Goal: Check status: Check status

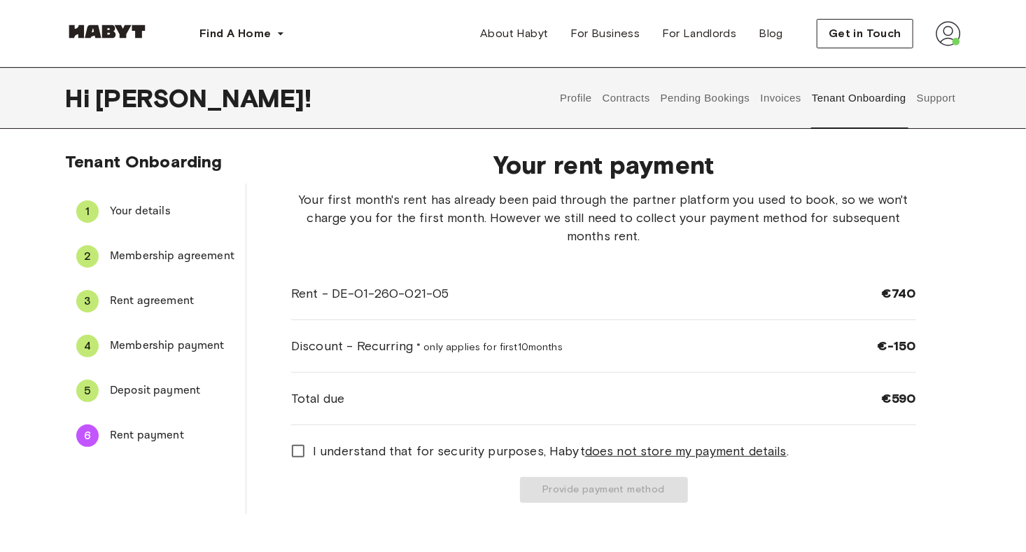
click at [723, 94] on button "Pending Bookings" at bounding box center [705, 98] width 93 height 62
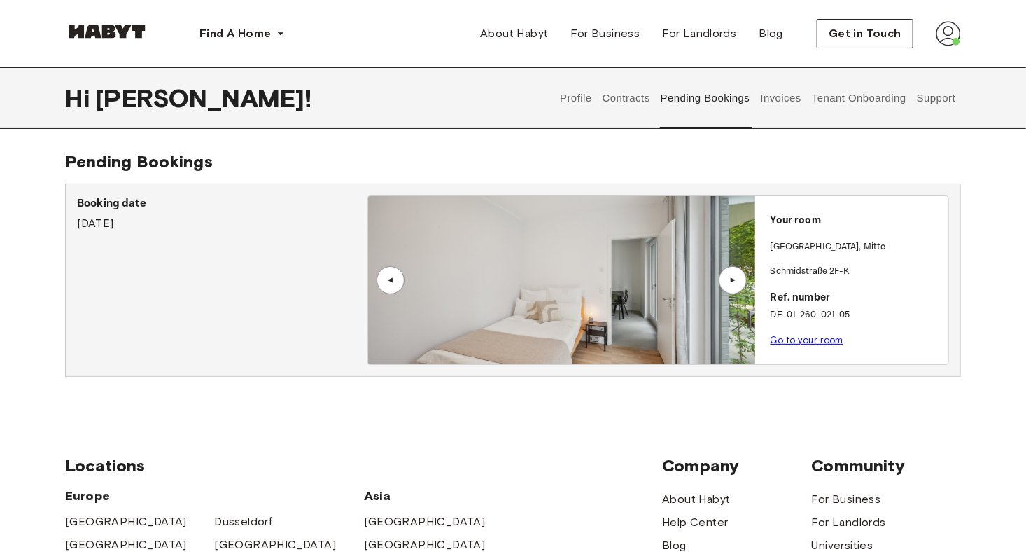
click at [810, 338] on link "Go to your room" at bounding box center [807, 340] width 73 height 10
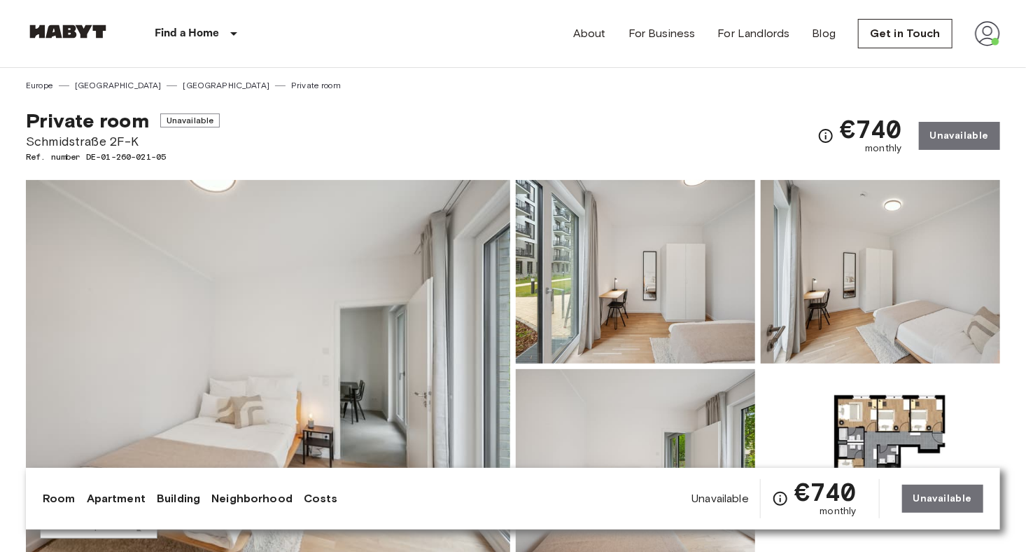
scroll to position [28, 0]
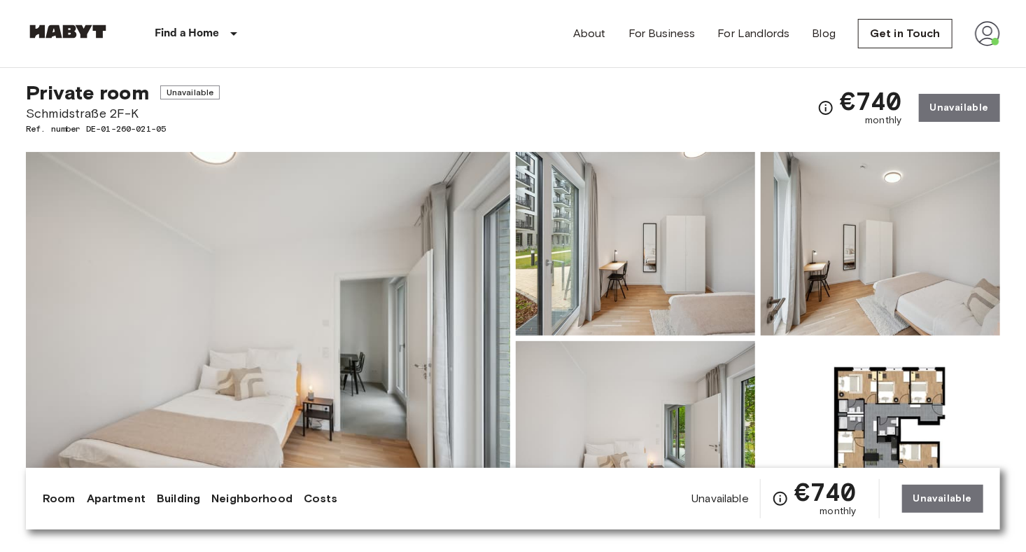
click at [599, 295] on img at bounding box center [635, 243] width 239 height 183
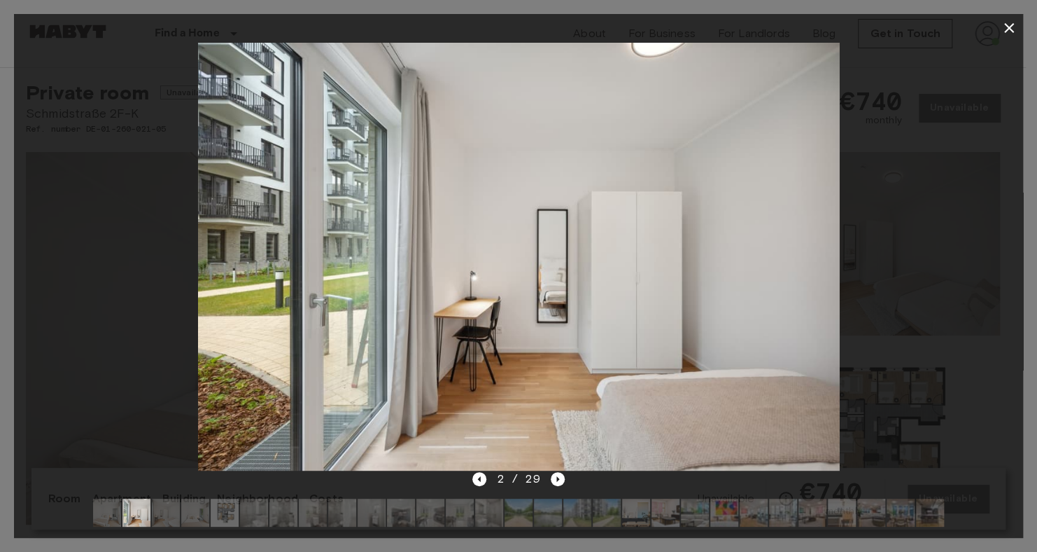
click at [925, 292] on div at bounding box center [518, 256] width 1009 height 428
click at [561, 479] on icon "Next image" at bounding box center [558, 479] width 14 height 14
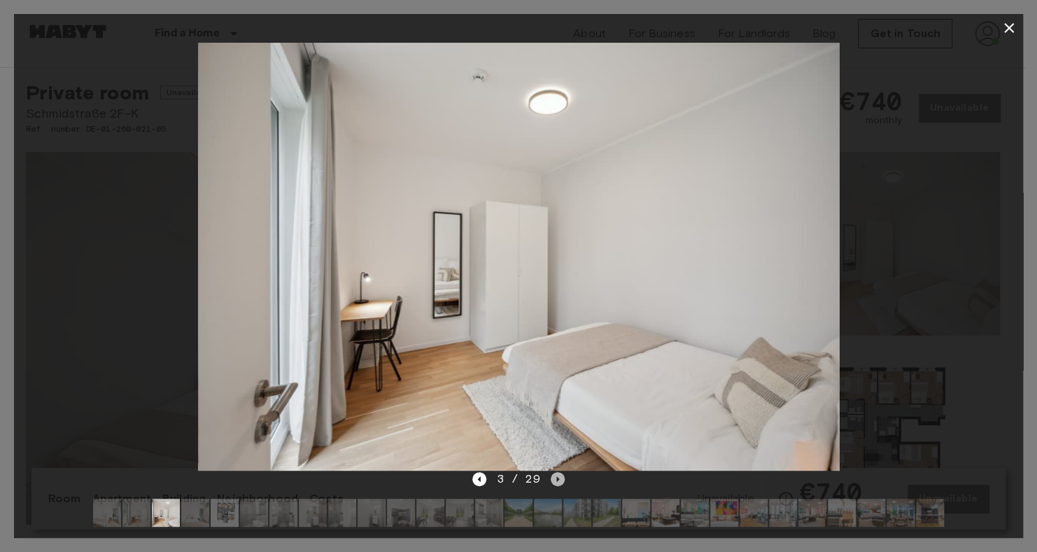
click at [561, 479] on icon "Next image" at bounding box center [558, 479] width 14 height 14
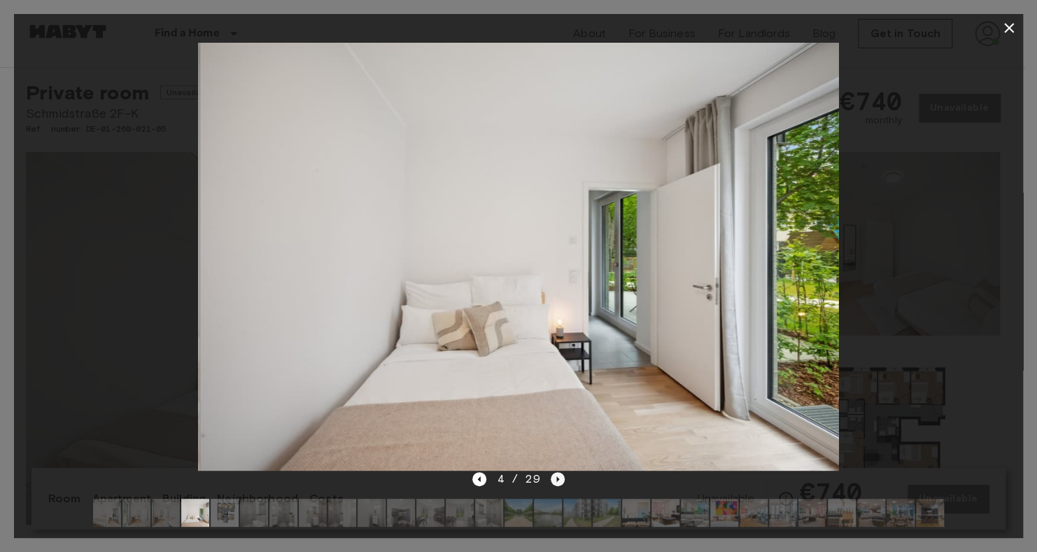
click at [561, 479] on icon "Next image" at bounding box center [558, 479] width 14 height 14
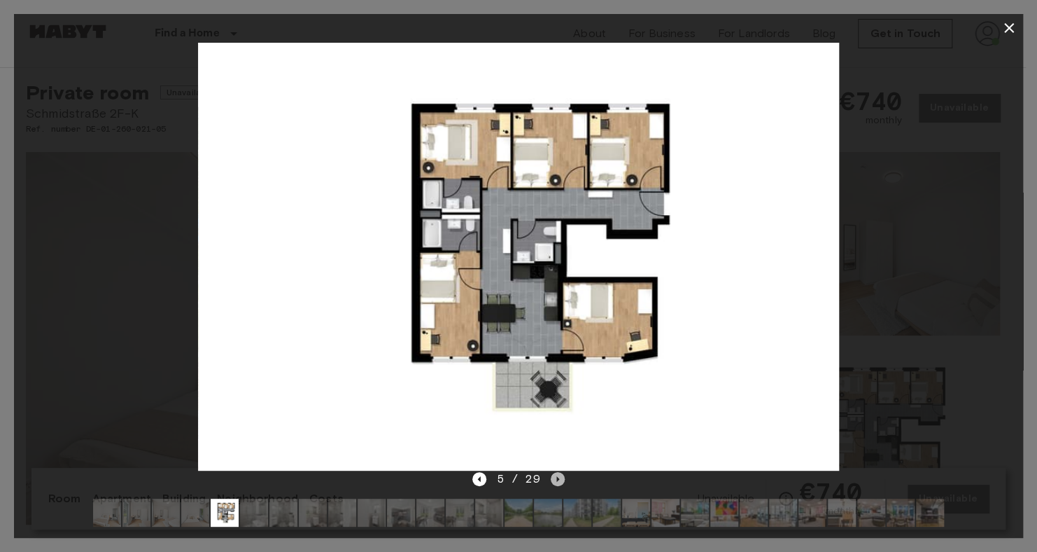
click at [561, 479] on icon "Next image" at bounding box center [558, 479] width 14 height 14
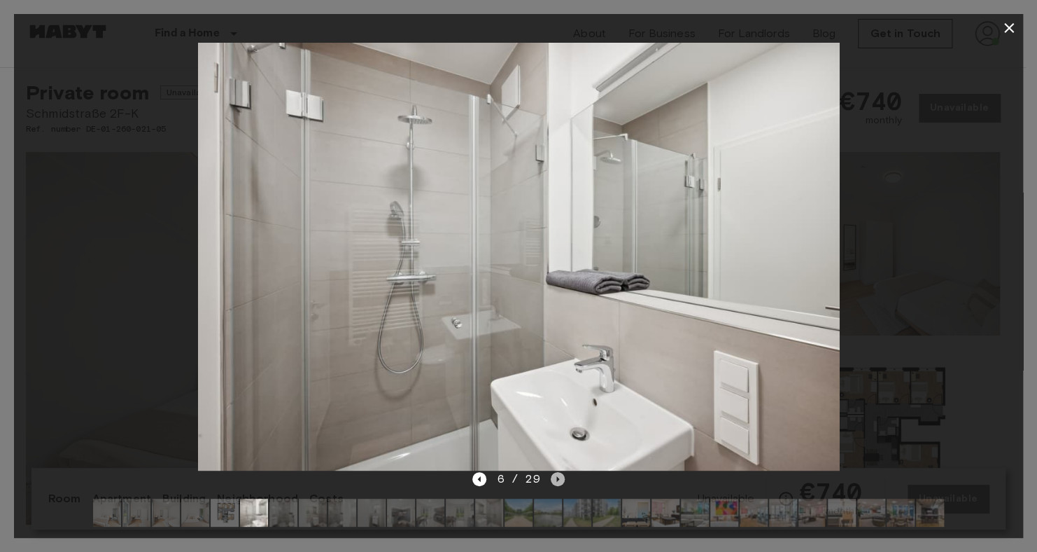
click at [561, 479] on icon "Next image" at bounding box center [558, 479] width 14 height 14
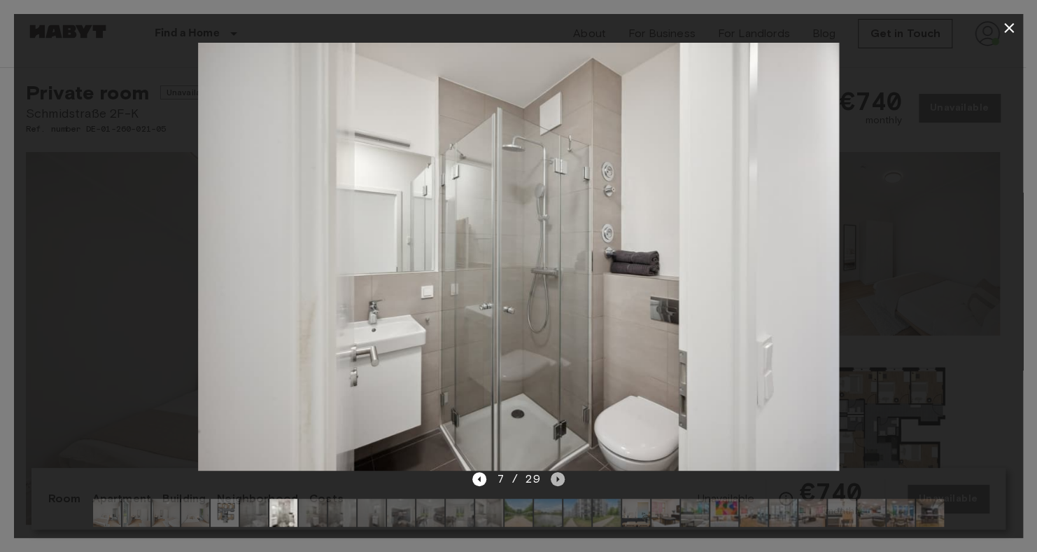
click at [561, 479] on icon "Next image" at bounding box center [558, 479] width 14 height 14
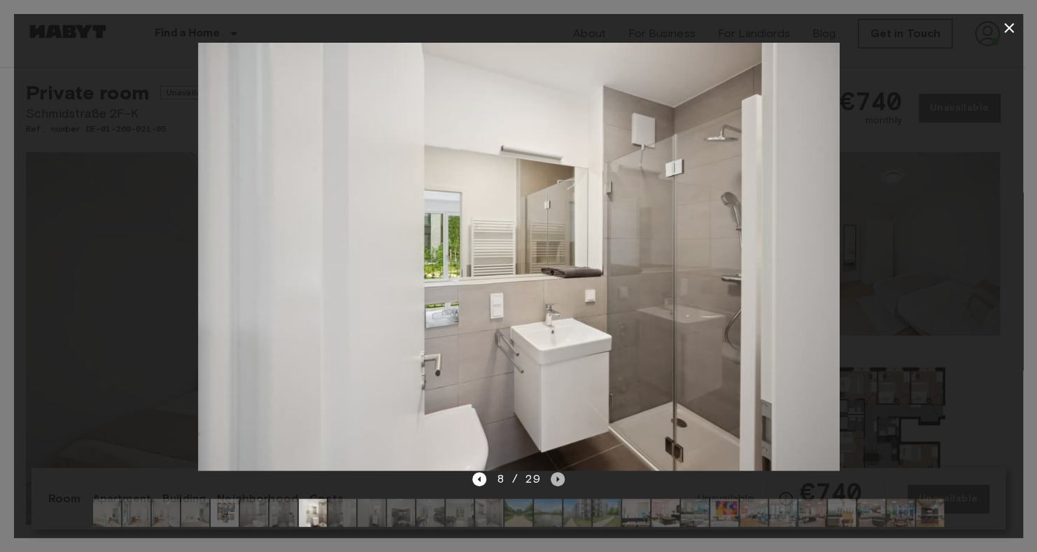
click at [561, 479] on icon "Next image" at bounding box center [558, 479] width 14 height 14
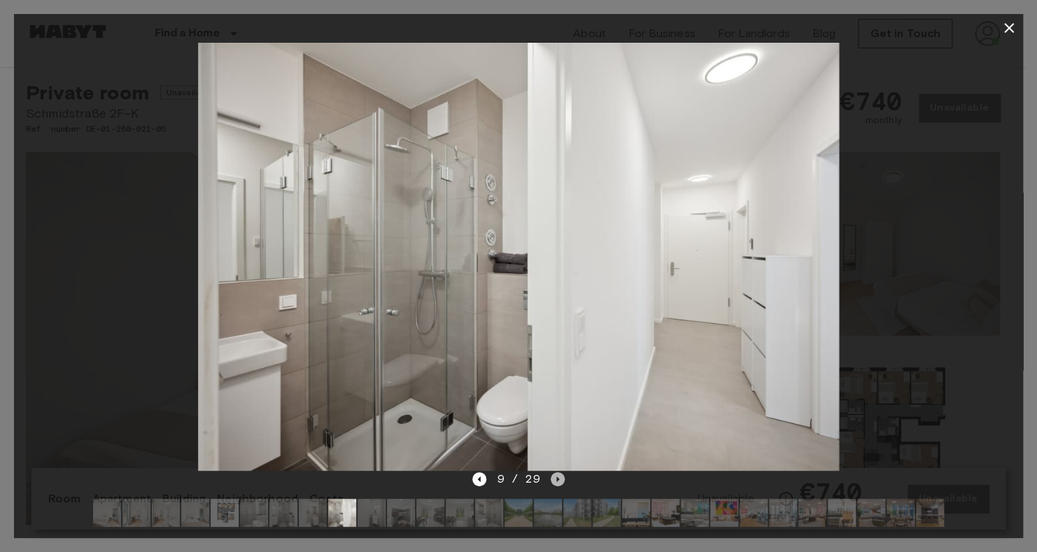
click at [561, 479] on icon "Next image" at bounding box center [558, 479] width 14 height 14
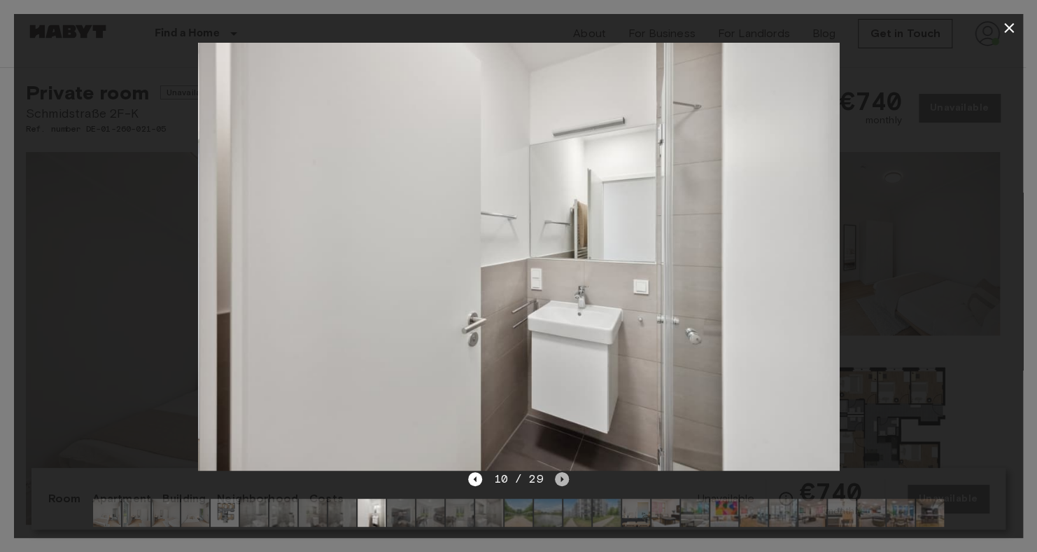
click at [561, 479] on icon "Next image" at bounding box center [562, 479] width 14 height 14
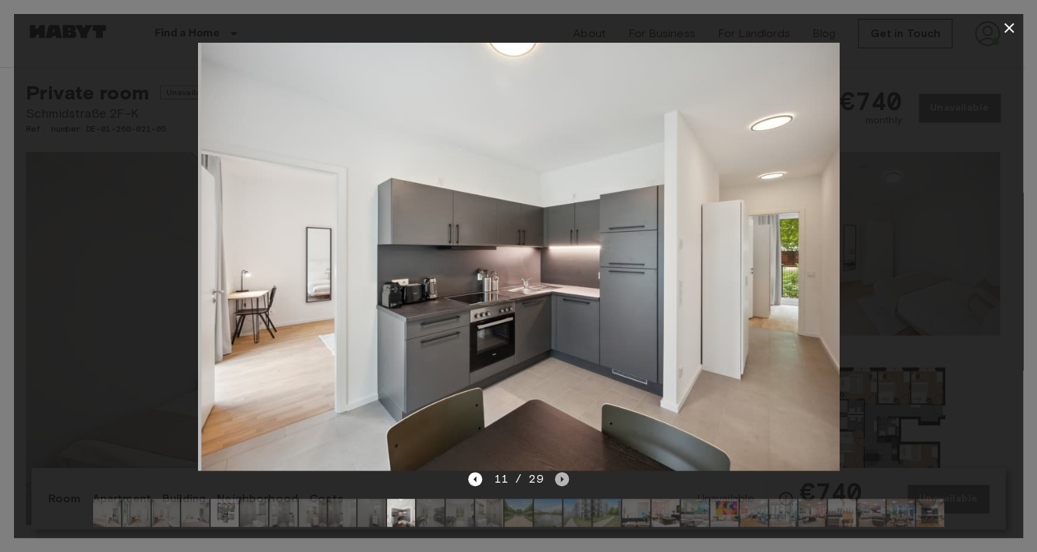
click at [561, 479] on icon "Next image" at bounding box center [562, 479] width 14 height 14
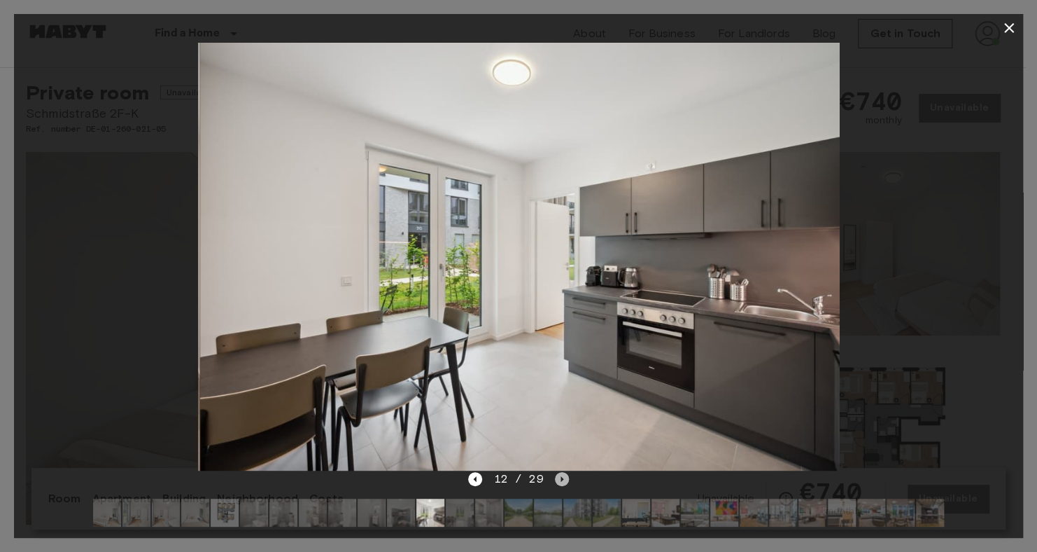
click at [561, 479] on icon "Next image" at bounding box center [562, 479] width 14 height 14
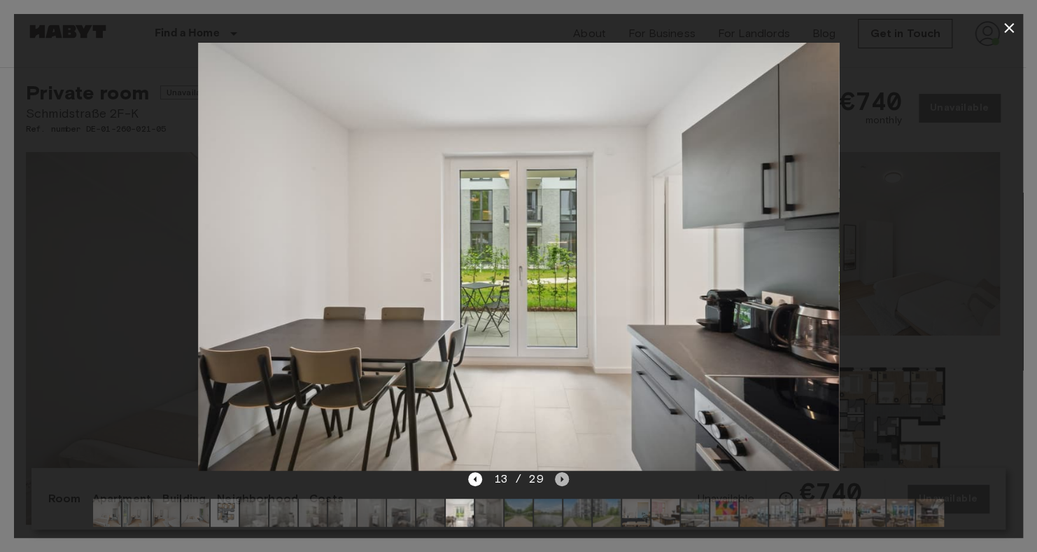
click at [561, 479] on icon "Next image" at bounding box center [562, 479] width 14 height 14
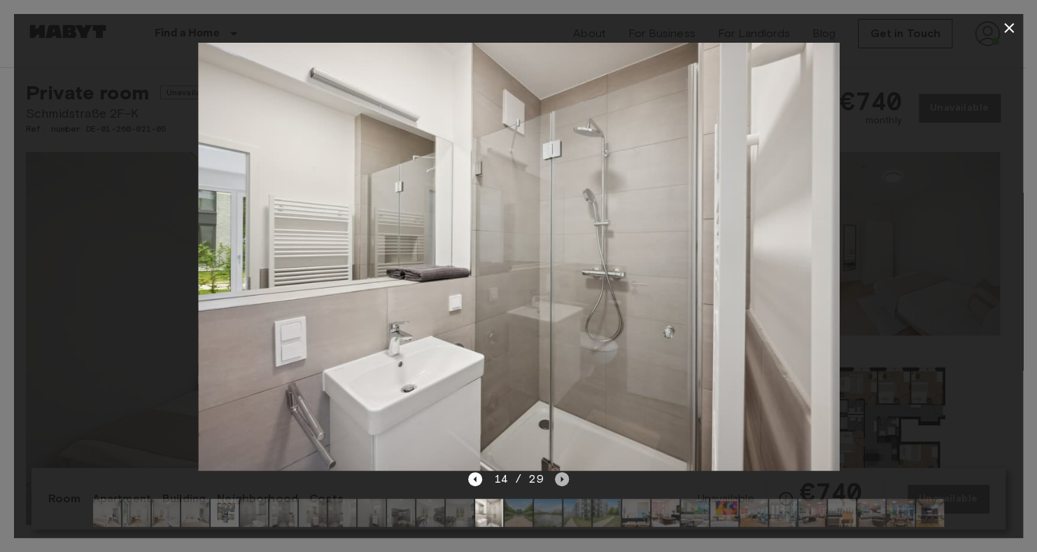
click at [561, 479] on icon "Next image" at bounding box center [562, 479] width 14 height 14
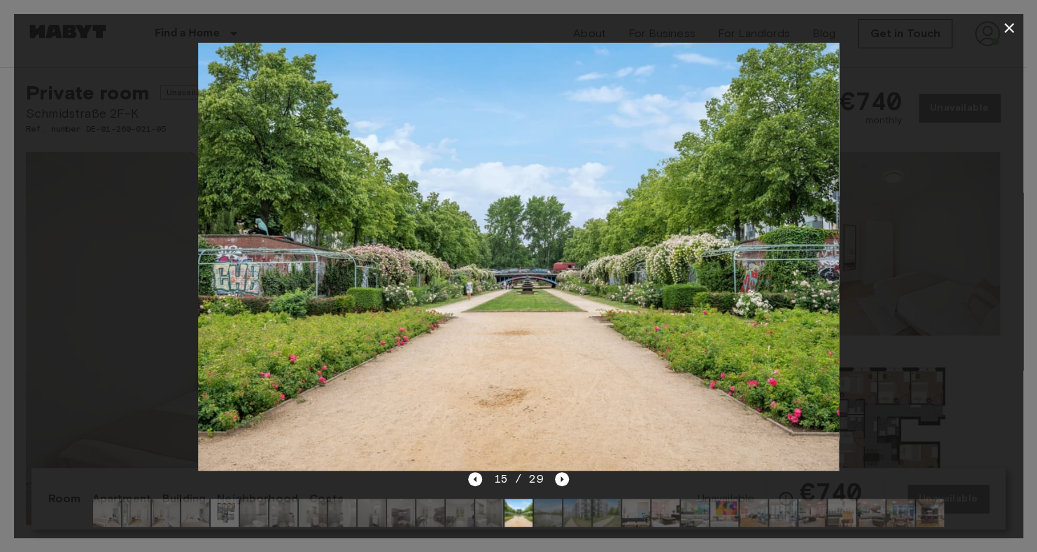
click at [983, 244] on div at bounding box center [518, 256] width 1009 height 428
click at [1006, 28] on icon "button" at bounding box center [1009, 28] width 17 height 17
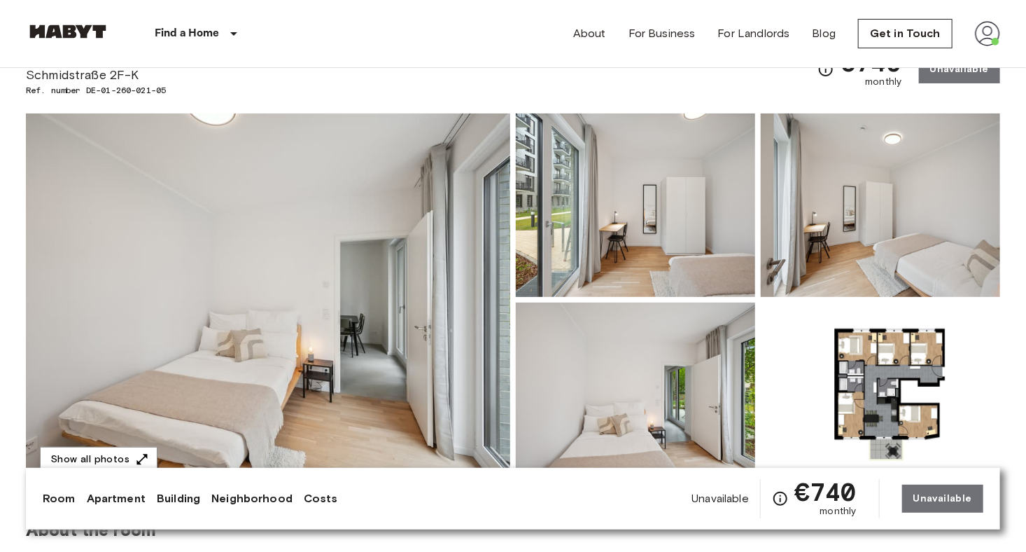
scroll to position [71, 0]
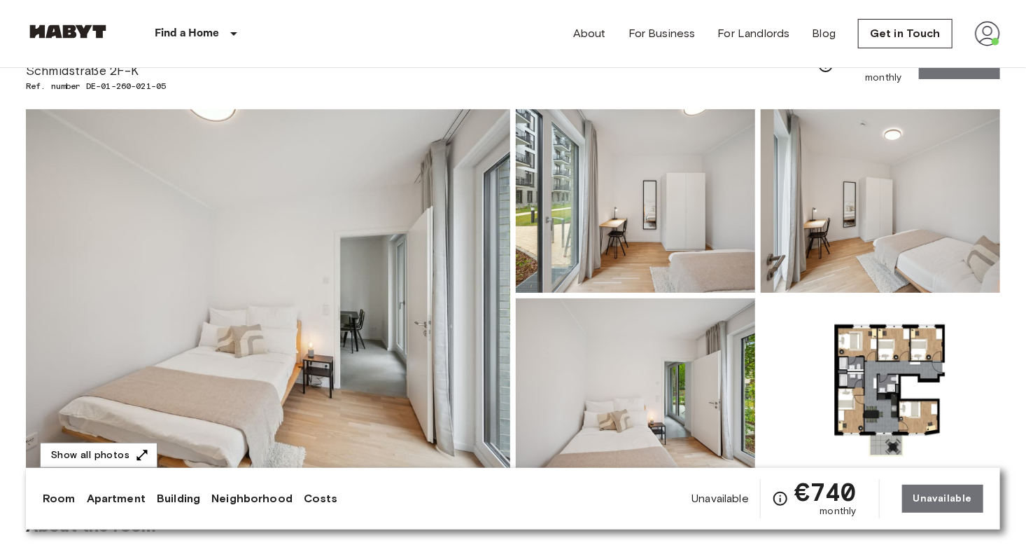
click at [451, 254] on img at bounding box center [268, 295] width 484 height 372
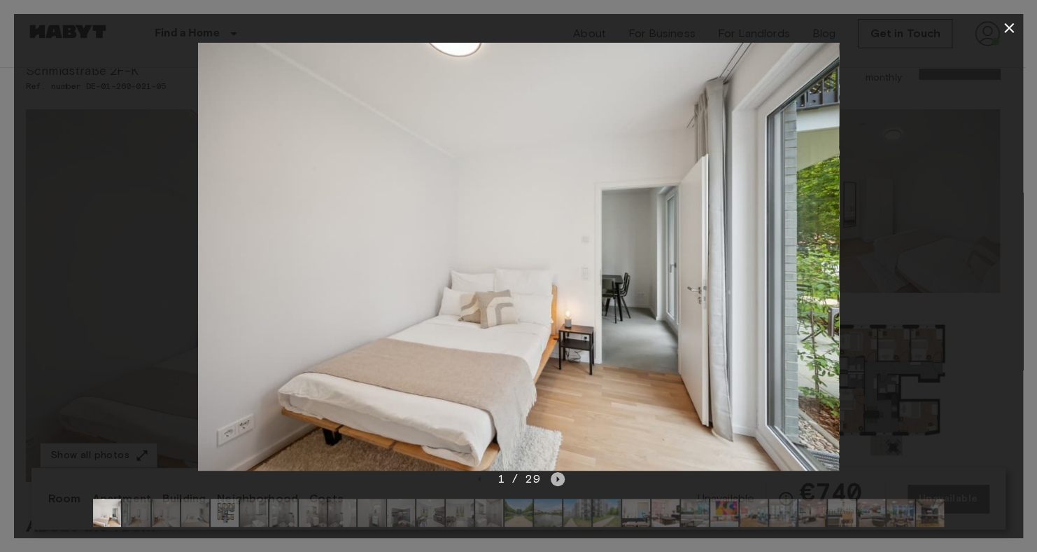
click at [555, 479] on icon "Next image" at bounding box center [558, 479] width 14 height 14
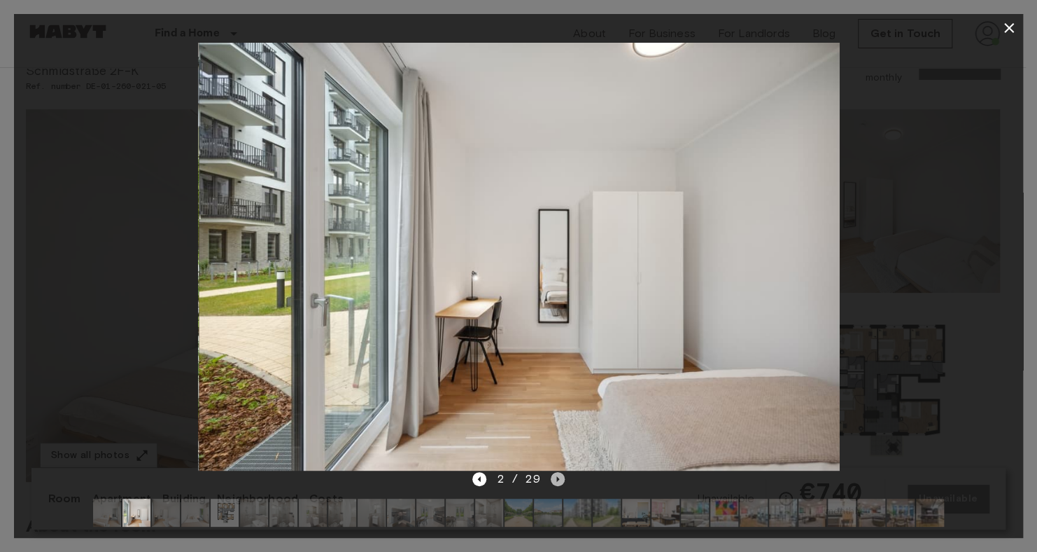
click at [555, 479] on icon "Next image" at bounding box center [558, 479] width 14 height 14
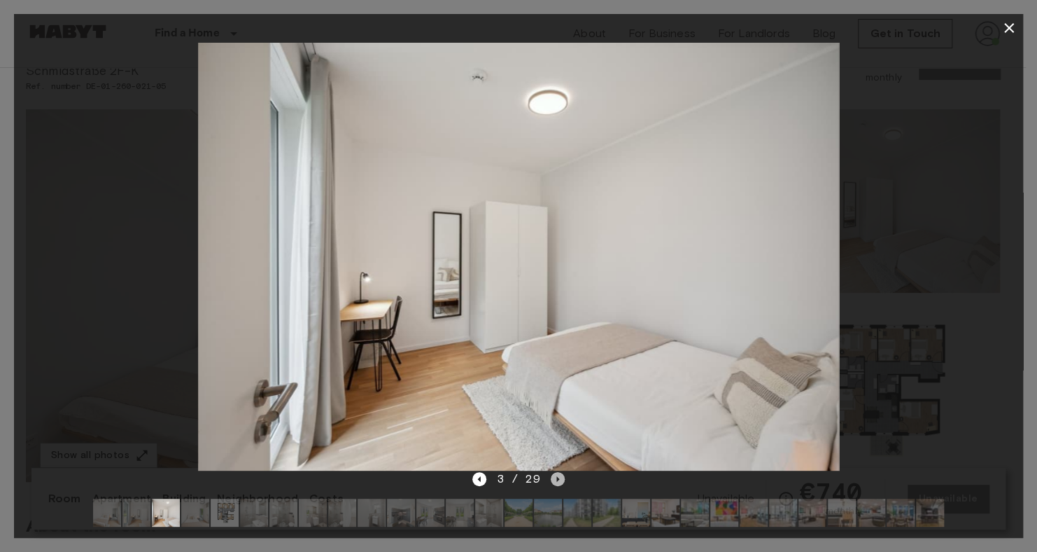
click at [555, 479] on icon "Next image" at bounding box center [558, 479] width 14 height 14
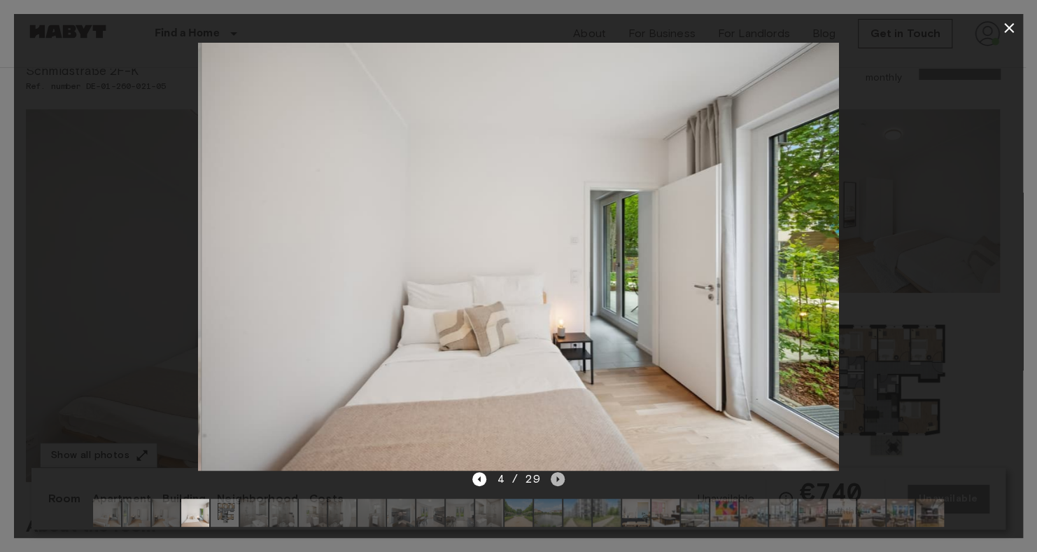
click at [555, 479] on icon "Next image" at bounding box center [558, 479] width 14 height 14
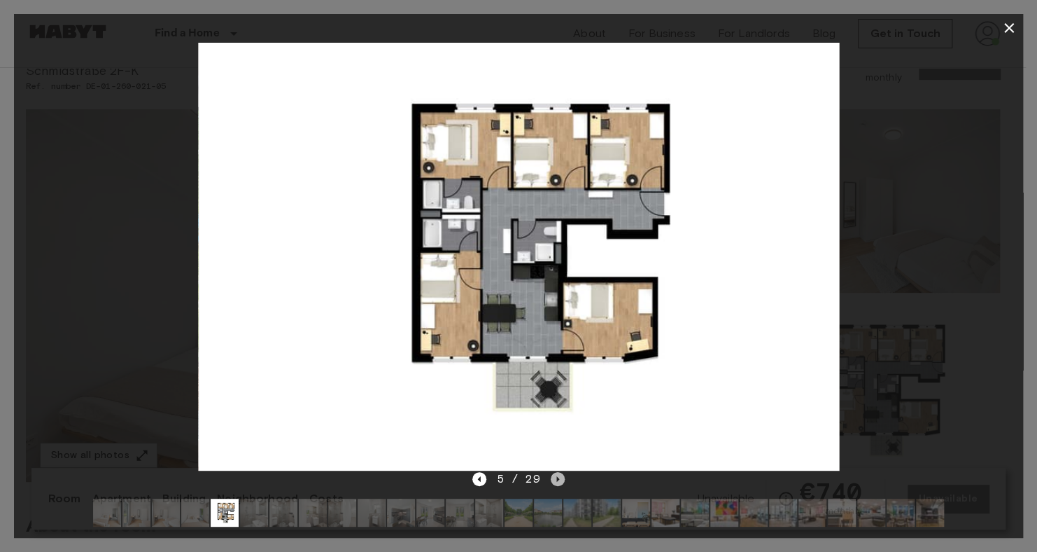
click at [555, 479] on icon "Next image" at bounding box center [558, 479] width 14 height 14
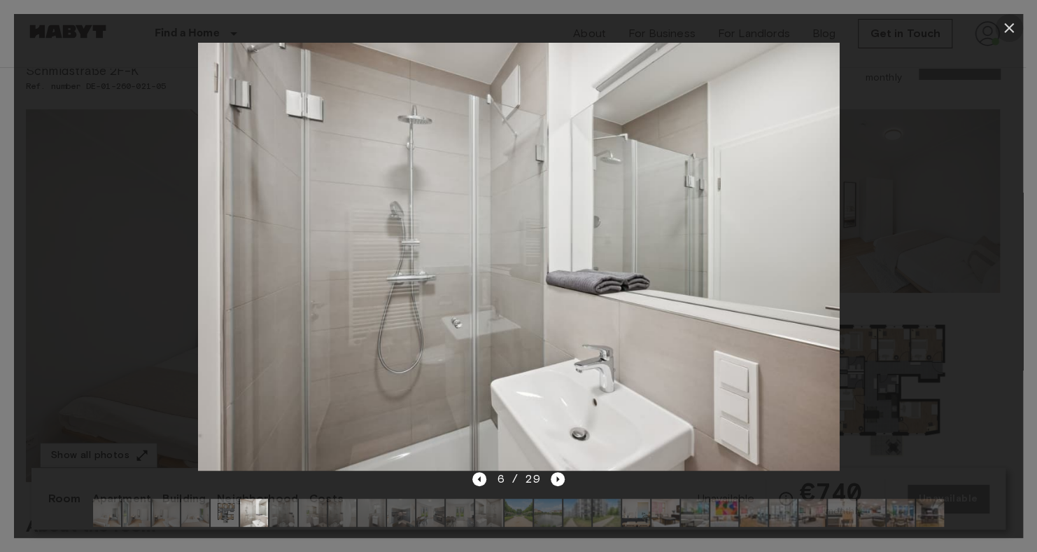
click at [1014, 25] on icon "button" at bounding box center [1009, 28] width 17 height 17
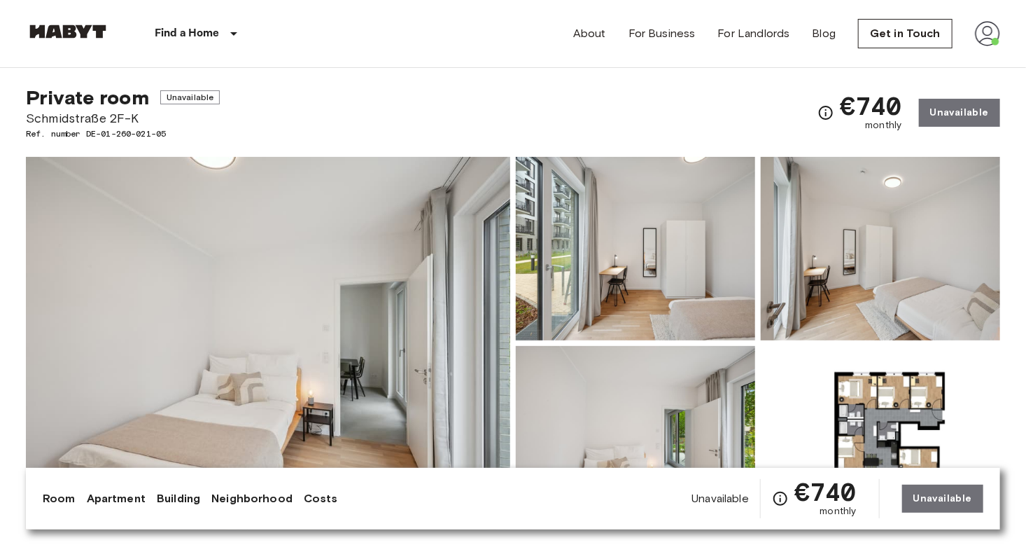
scroll to position [0, 0]
